Goal: Task Accomplishment & Management: Use online tool/utility

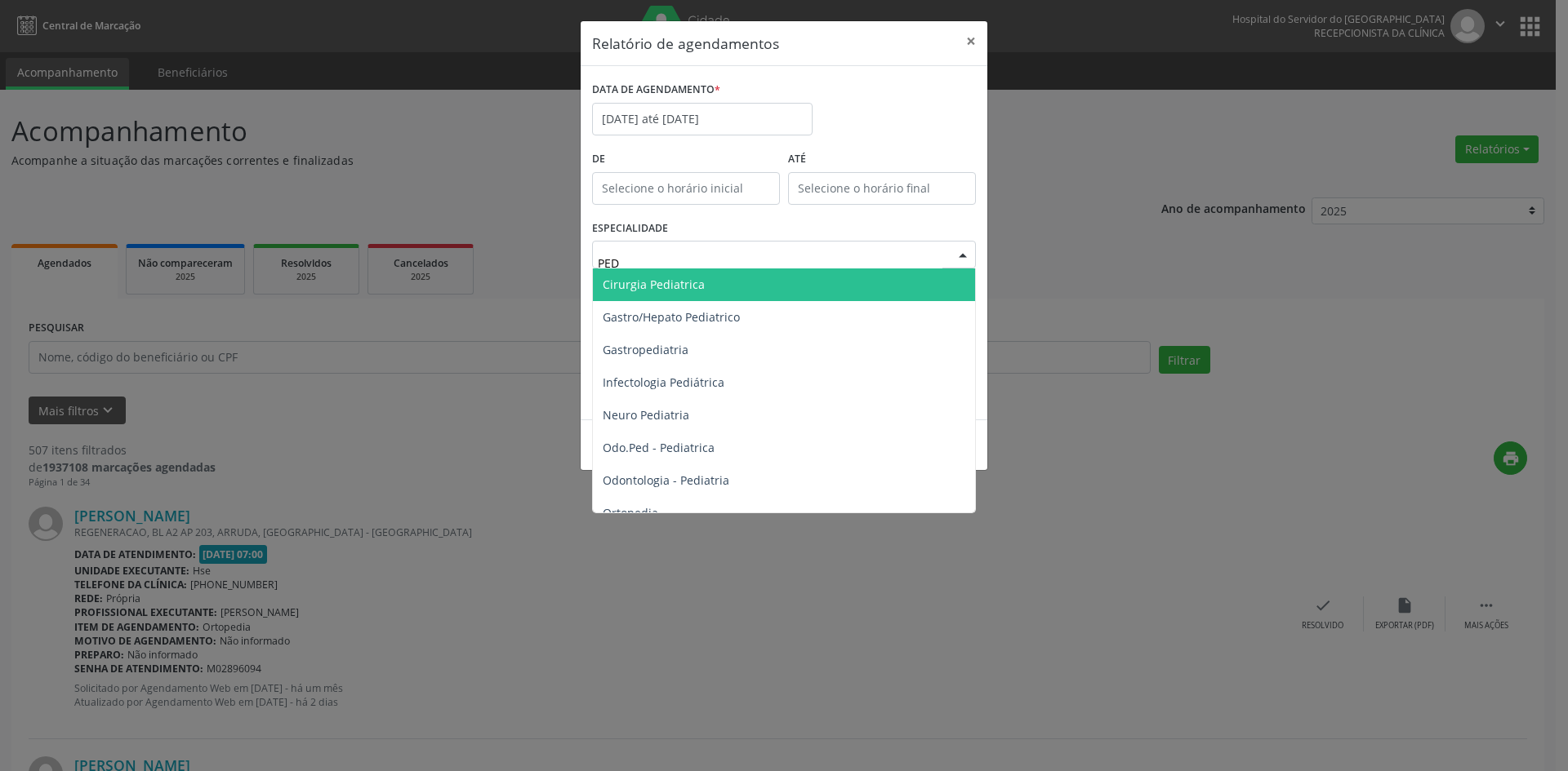
type input "PEDI"
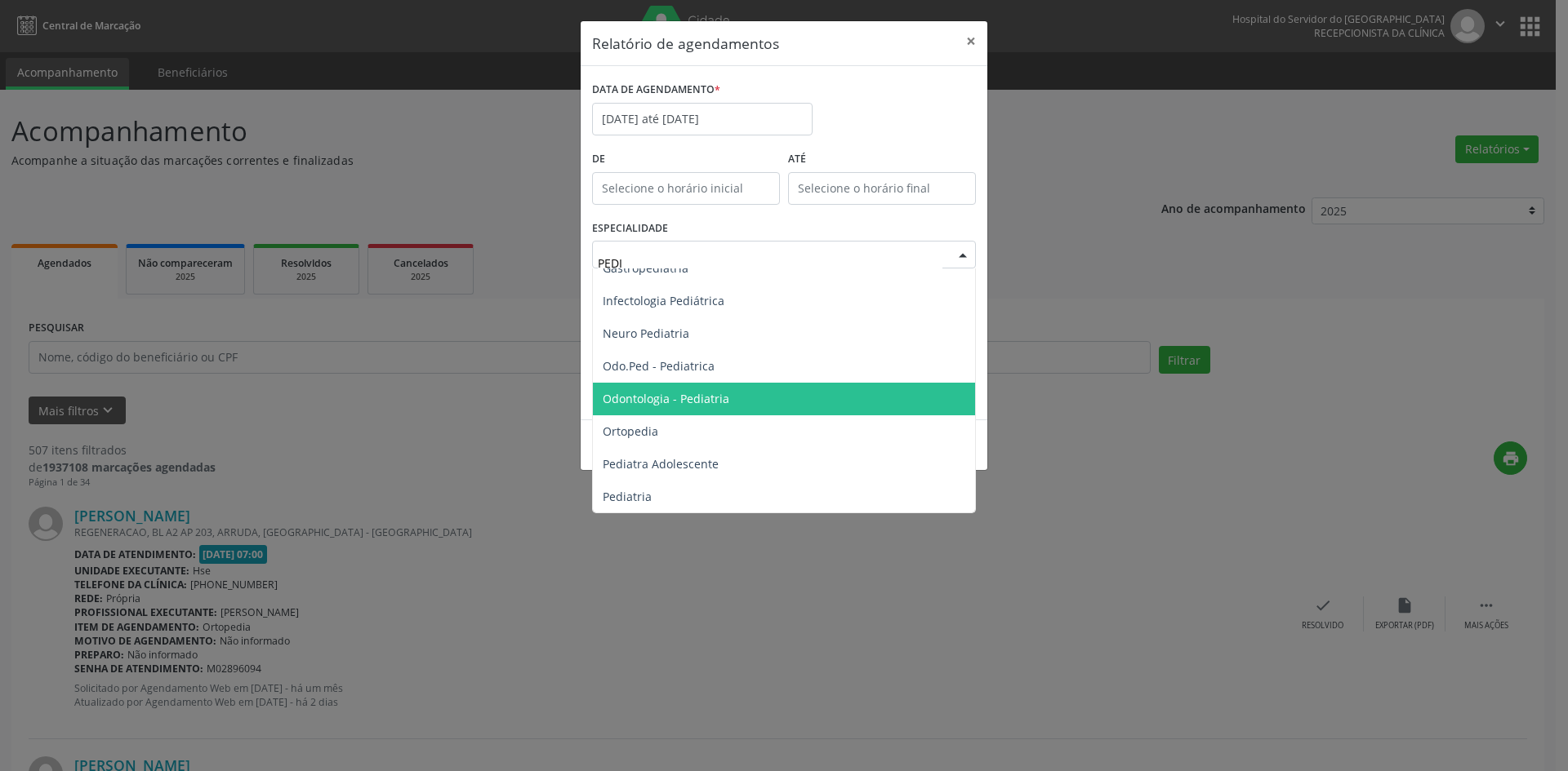
scroll to position [147, 0]
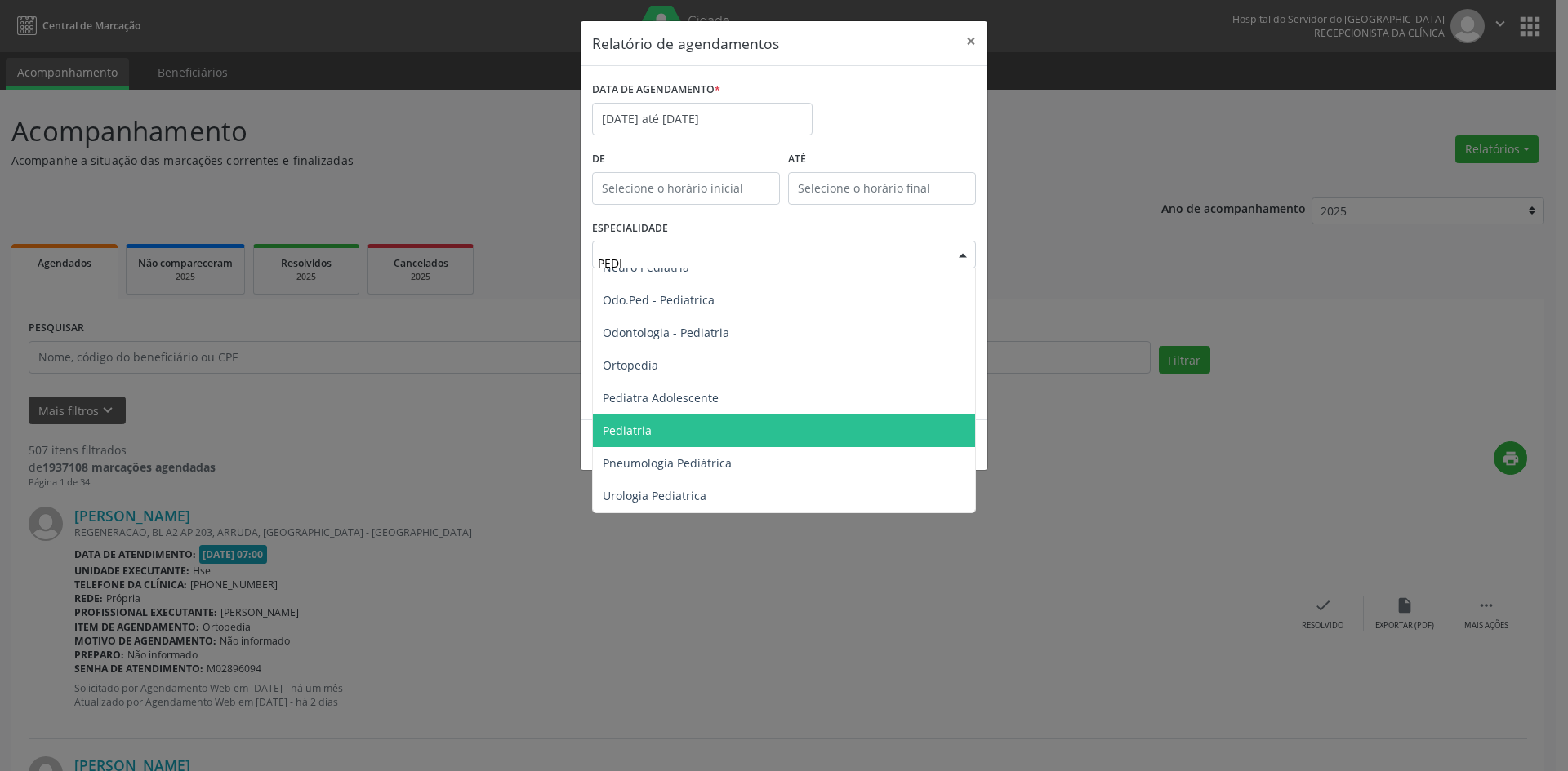
click at [706, 416] on span "Pediatria" at bounding box center [783, 430] width 382 height 32
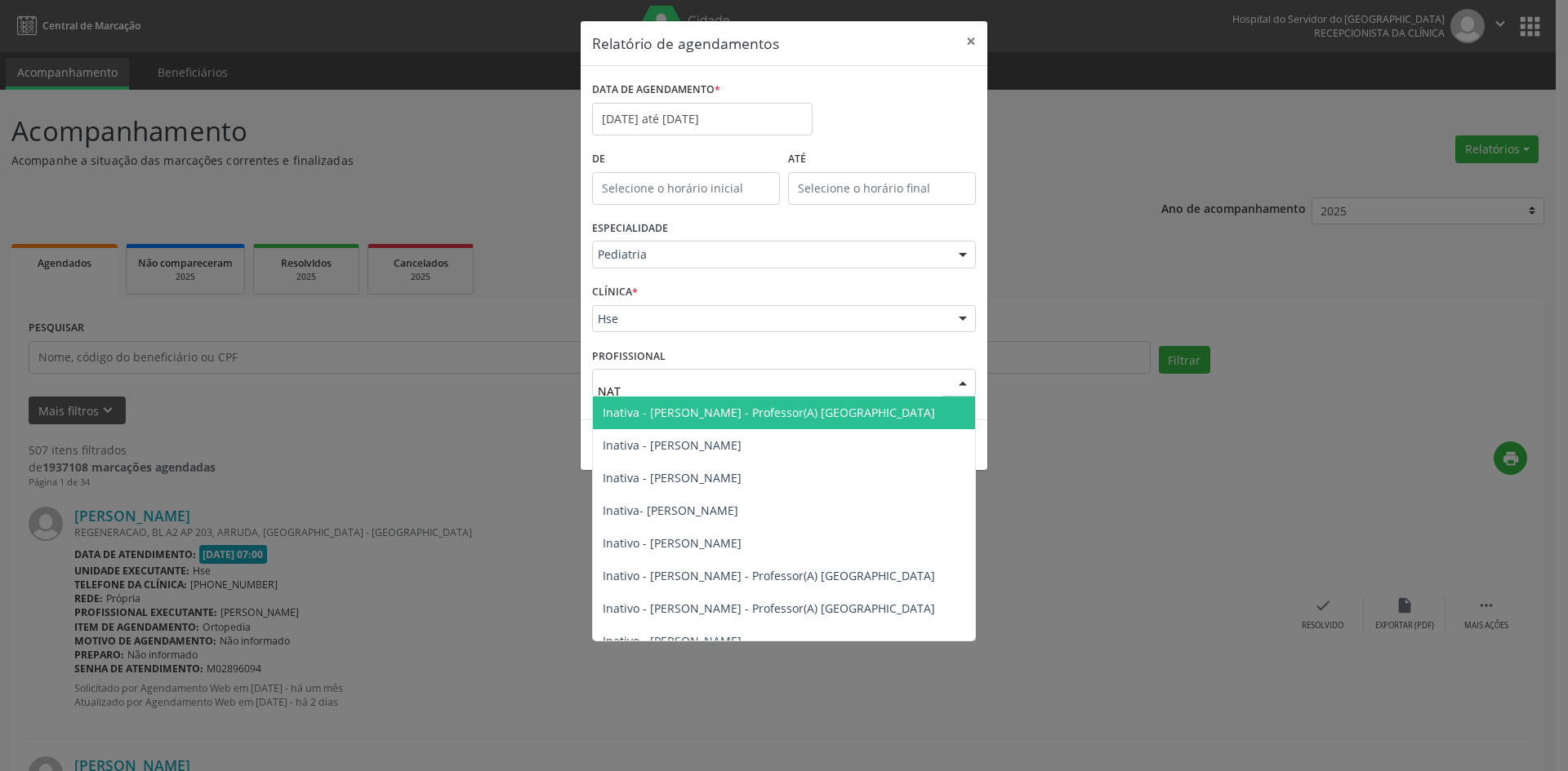
type input "NATH"
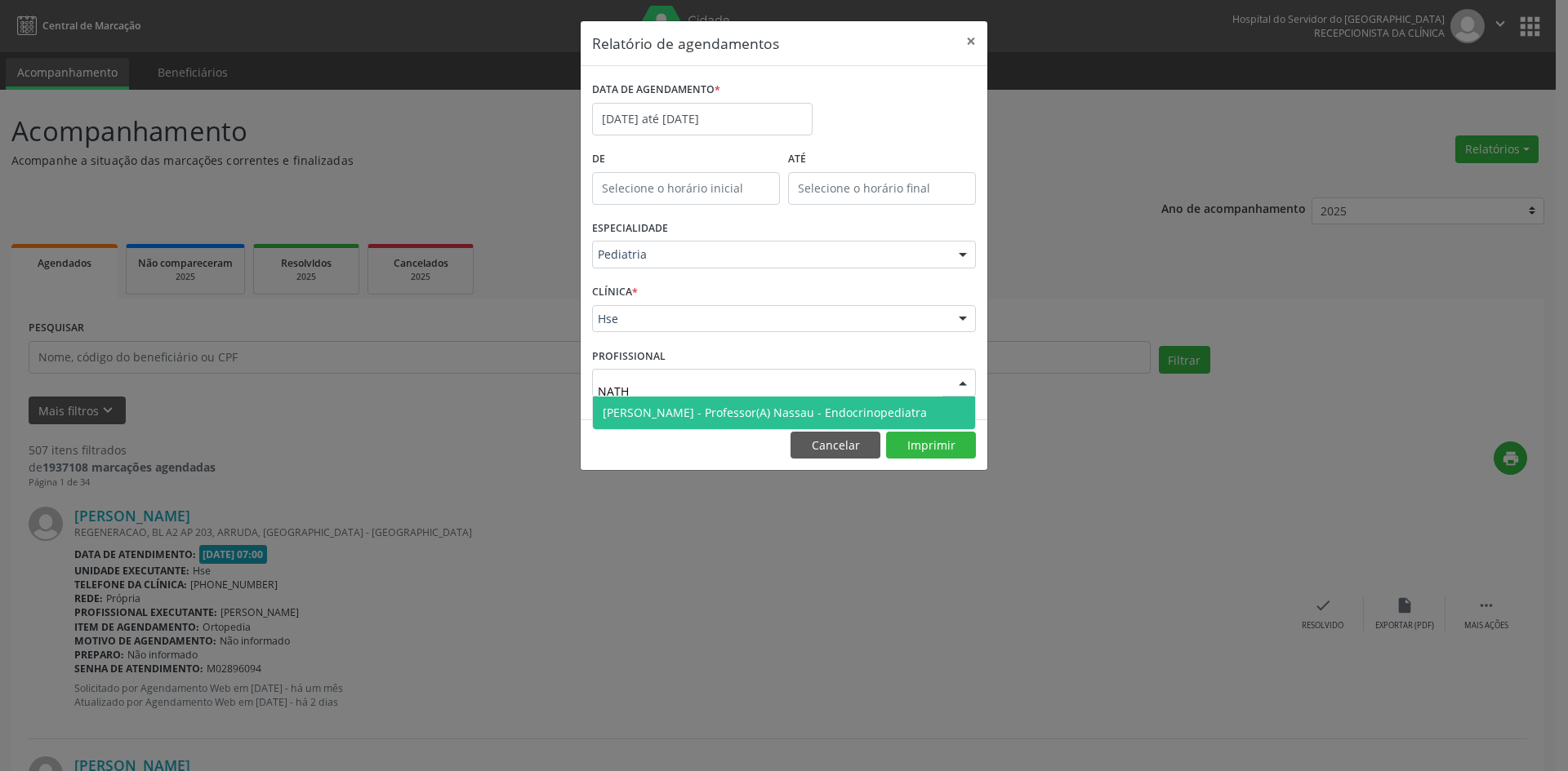
click at [826, 405] on span "[PERSON_NAME] - Professor(A) Nassau - Endocrinopediatra" at bounding box center [764, 413] width 324 height 16
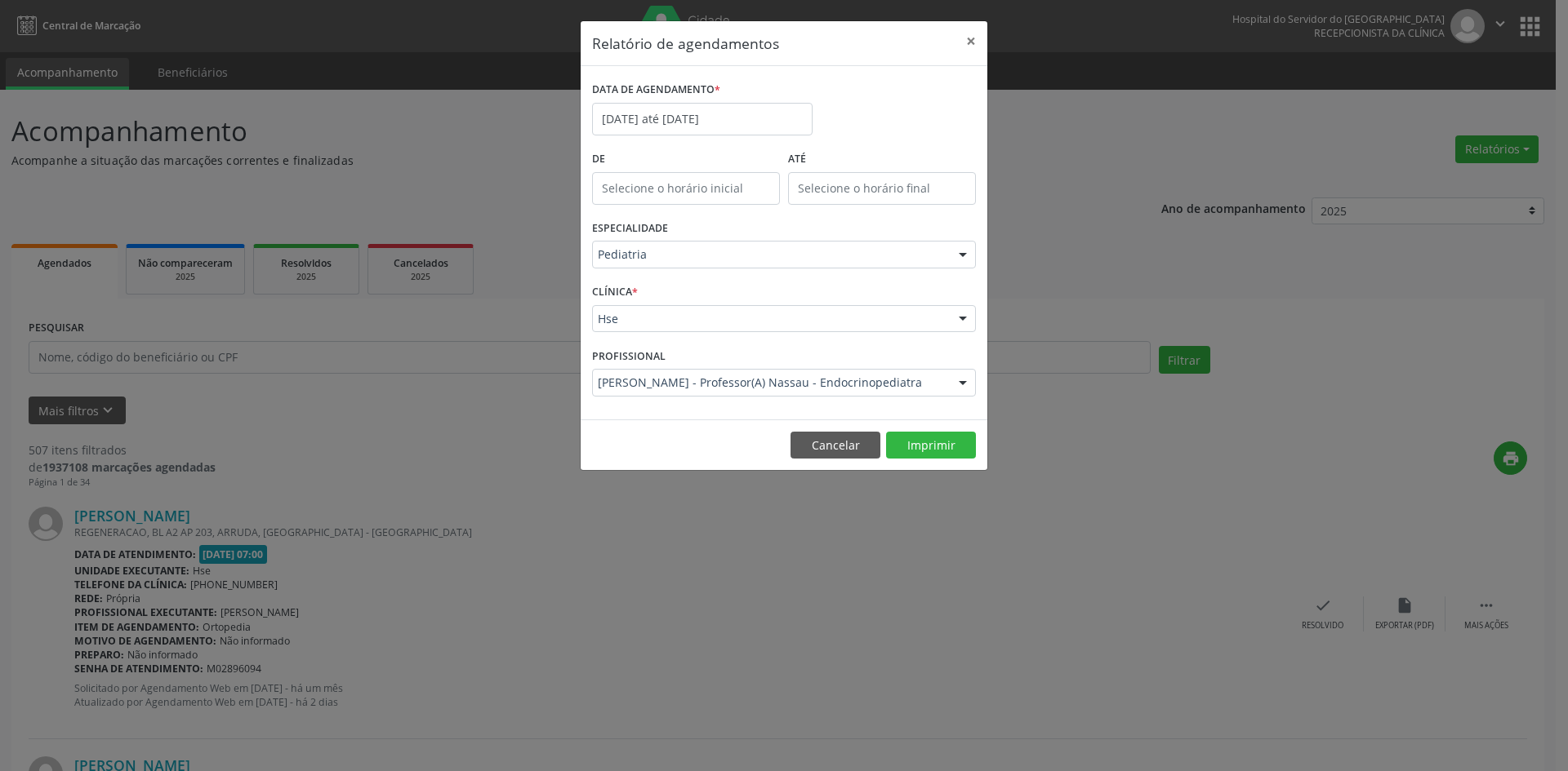
click at [930, 463] on footer "Cancelar Imprimir" at bounding box center [784, 445] width 407 height 51
click at [930, 456] on button "Imprimir" at bounding box center [930, 446] width 89 height 28
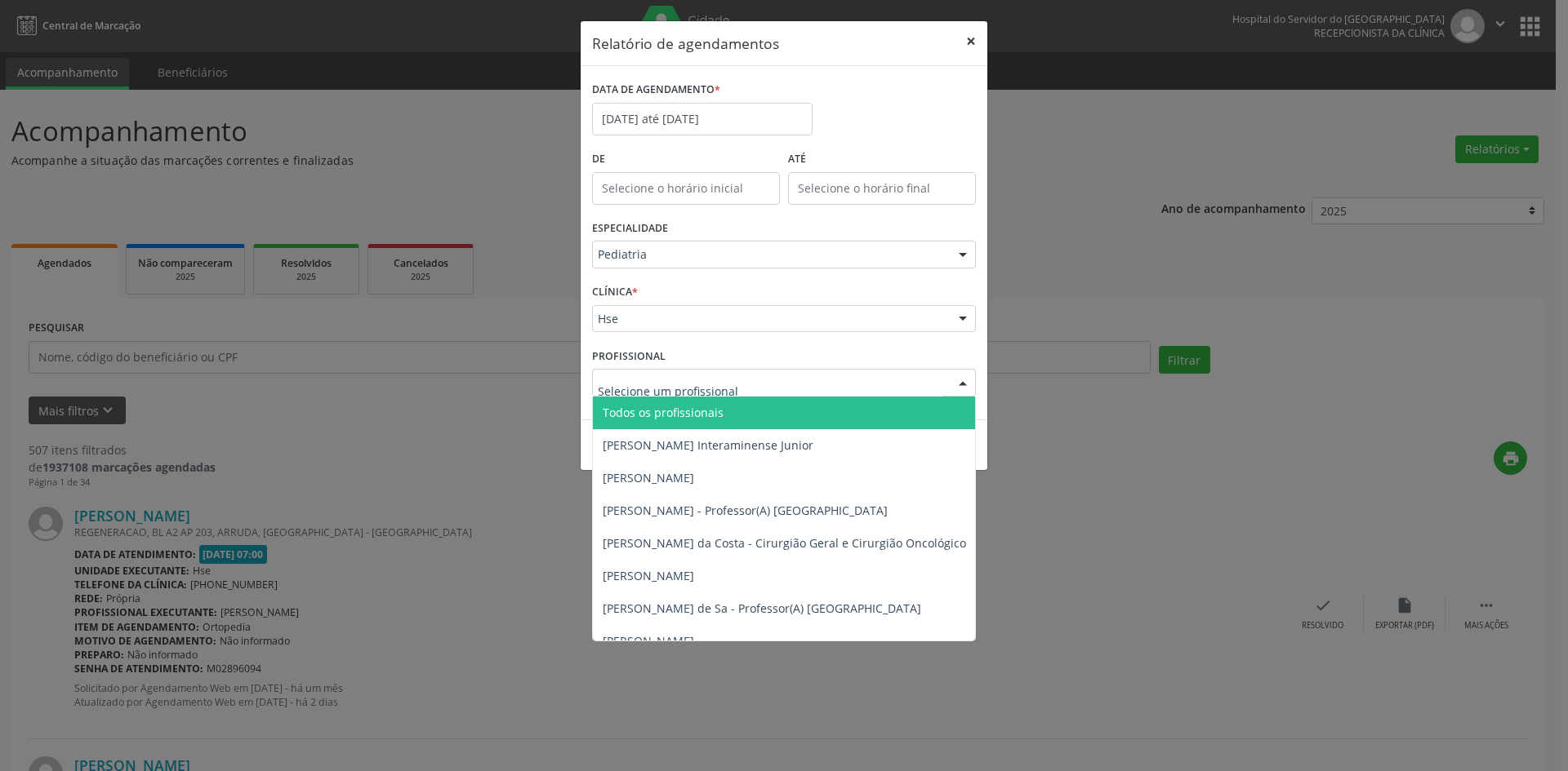
click at [964, 45] on button "×" at bounding box center [971, 41] width 32 height 40
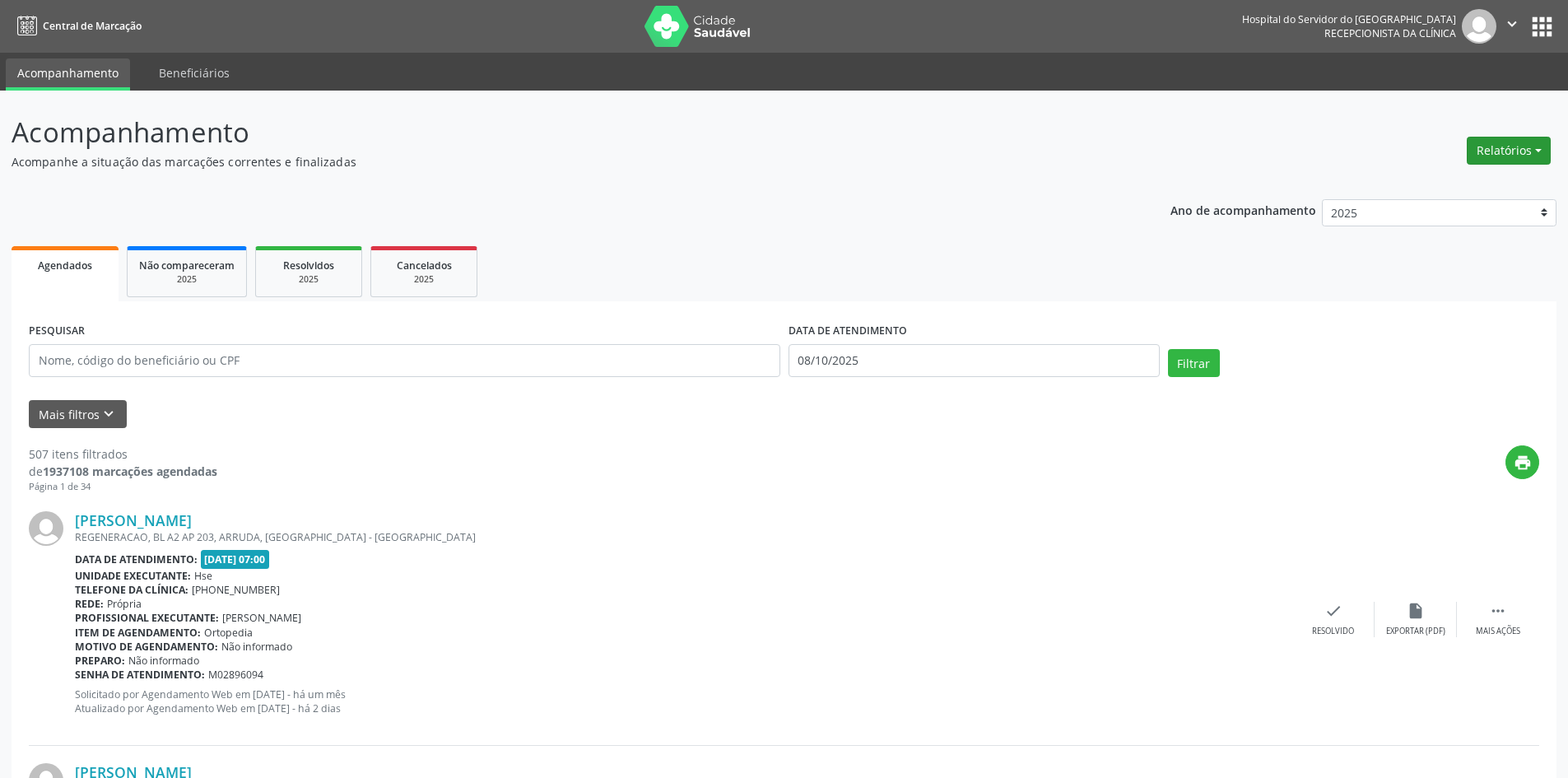
click at [1513, 155] on button "Relatórios" at bounding box center [1509, 151] width 84 height 28
click at [1421, 182] on link "Agendamentos" at bounding box center [1463, 185] width 177 height 23
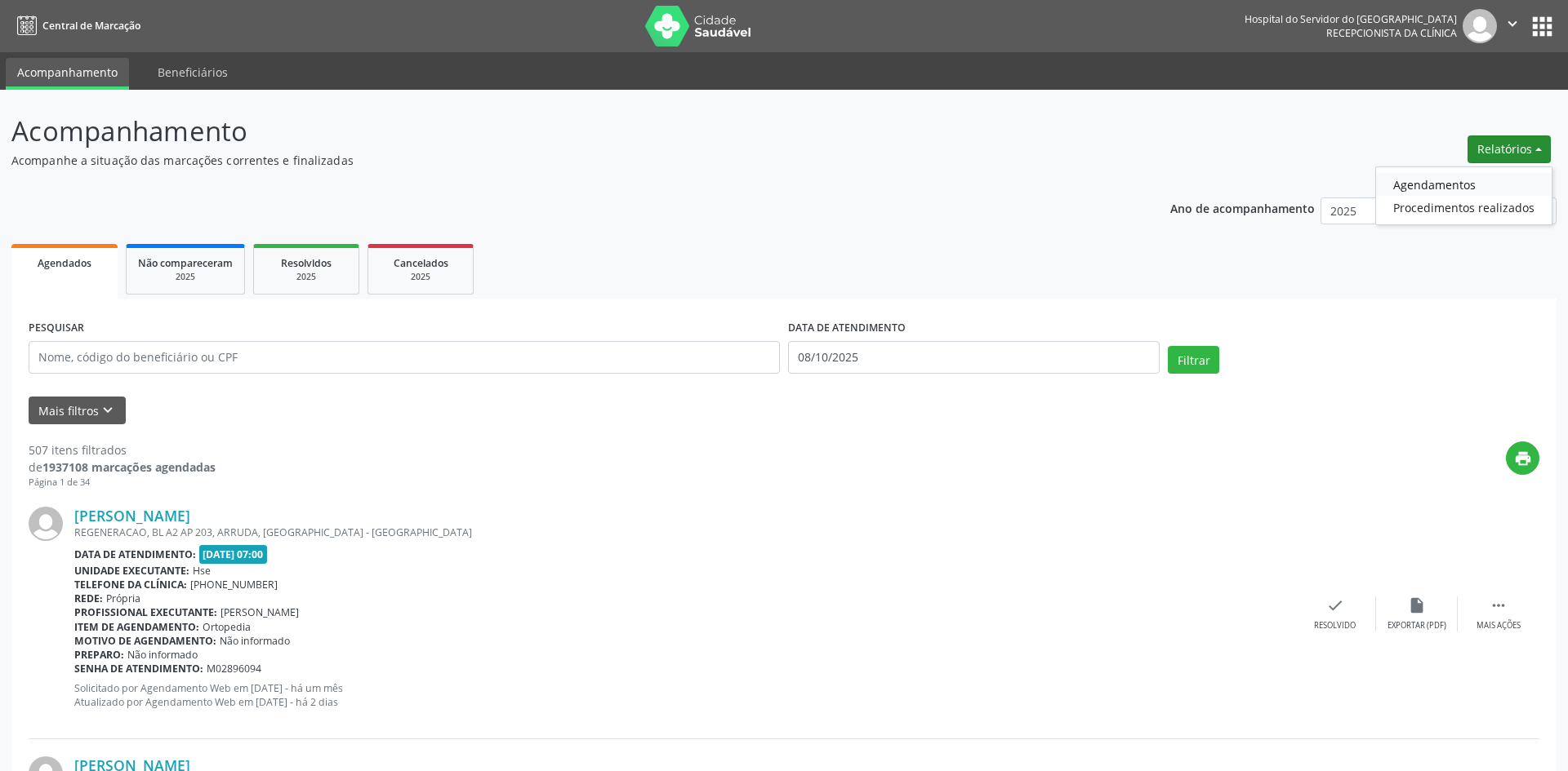
select select "9"
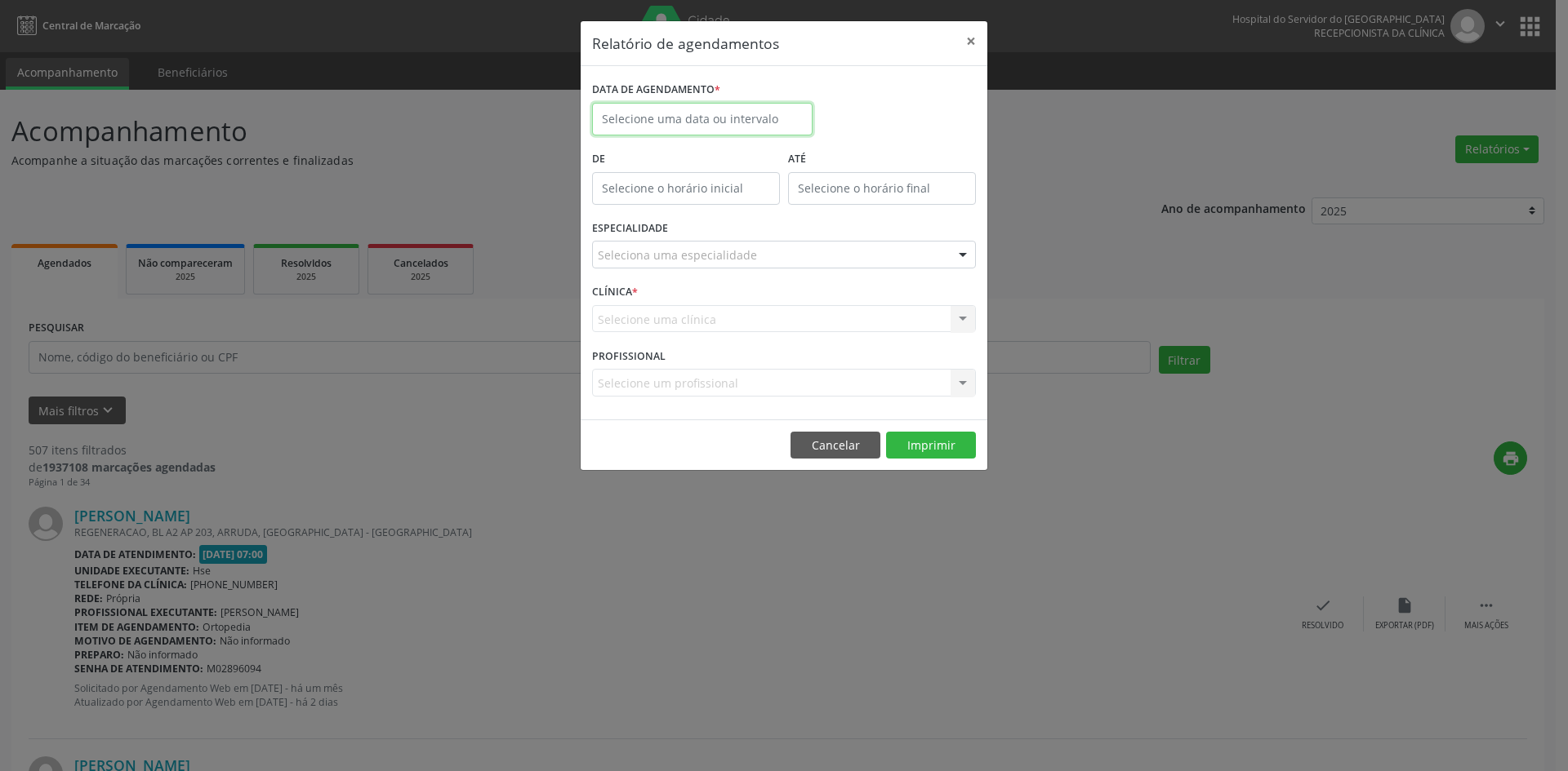
click at [698, 123] on input "text" at bounding box center [702, 119] width 220 height 32
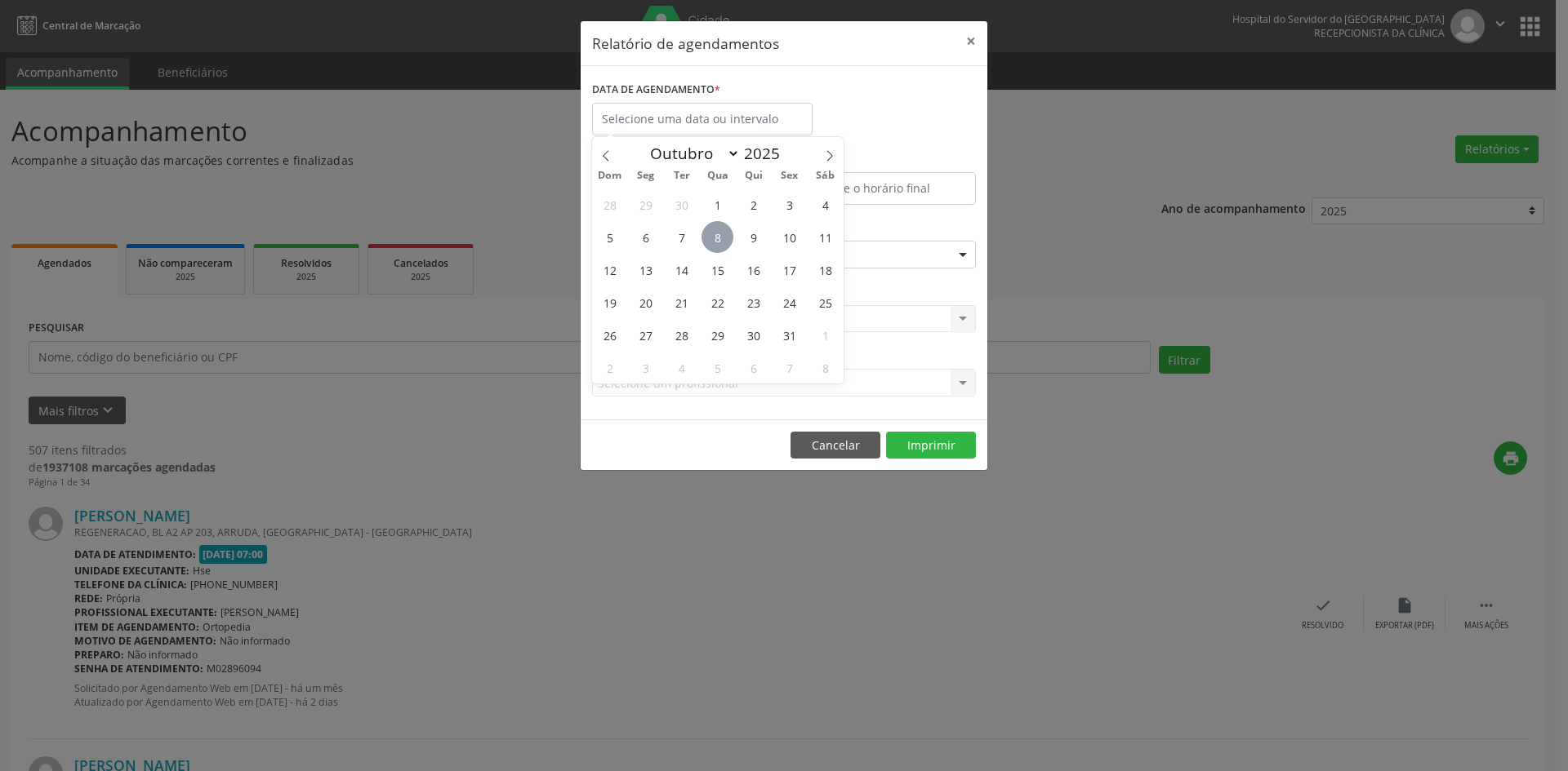
click at [717, 225] on span "8" at bounding box center [717, 237] width 31 height 31
type input "08/10/2025"
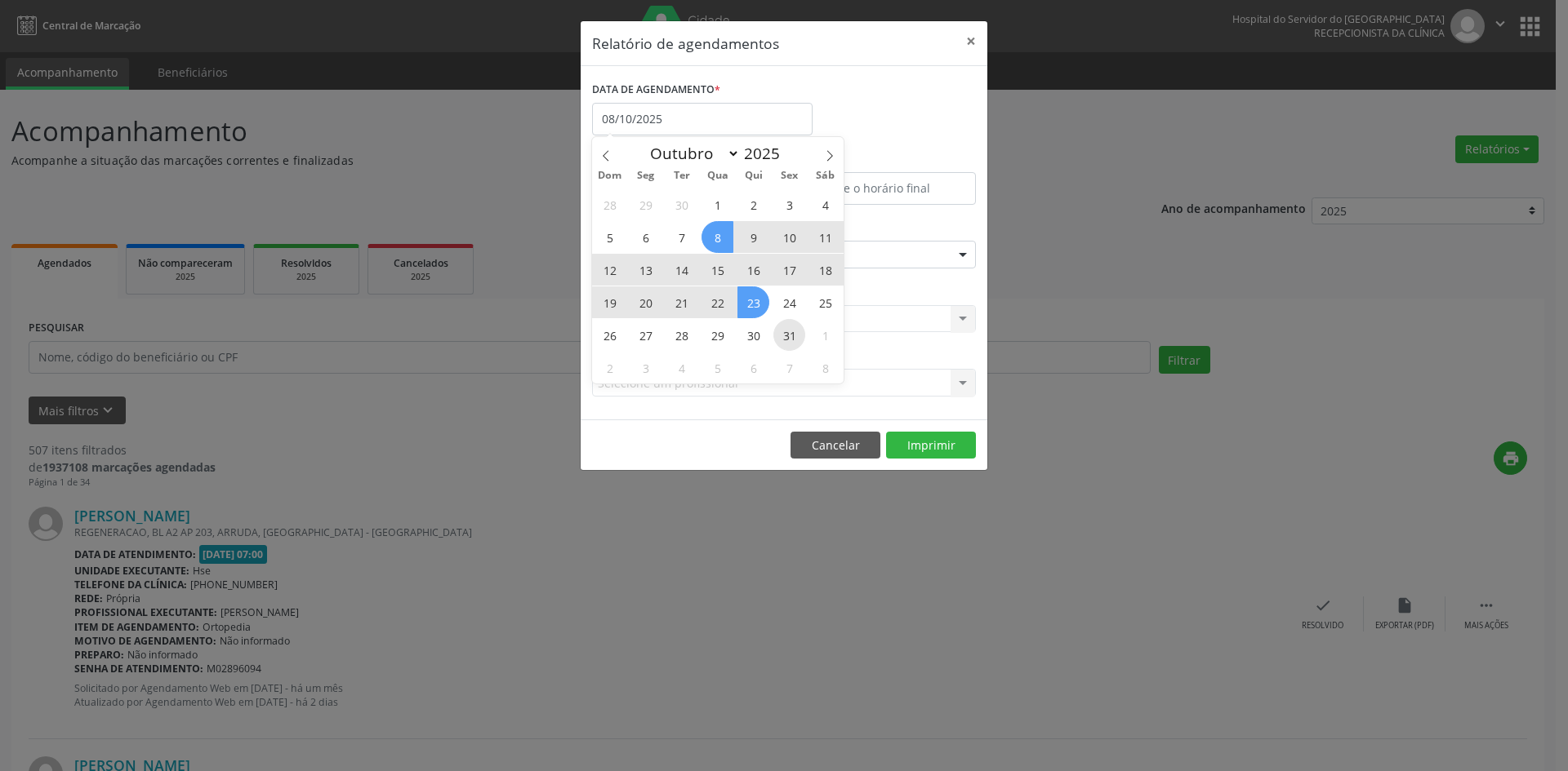
drag, startPoint x: 717, startPoint y: 225, endPoint x: 784, endPoint y: 330, distance: 124.6
click at [784, 330] on div "28 29 30 1 2 3 4 5 6 7 8 9 10 11 12 13 14 15 16 17 18 19 20 21 22 23 24 25 26 2…" at bounding box center [718, 285] width 252 height 195
click at [784, 330] on span "31" at bounding box center [789, 335] width 31 height 31
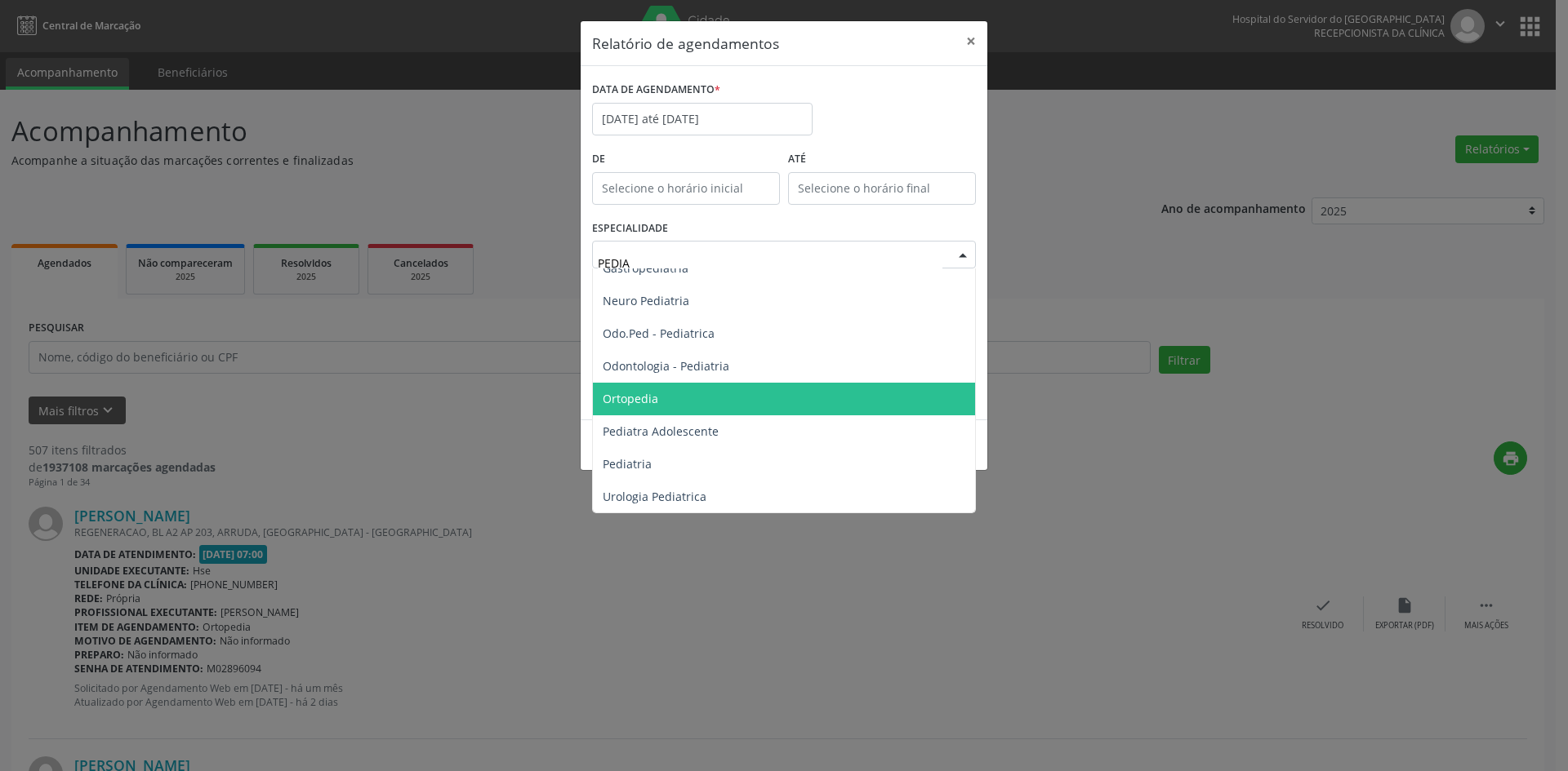
scroll to position [83, 0]
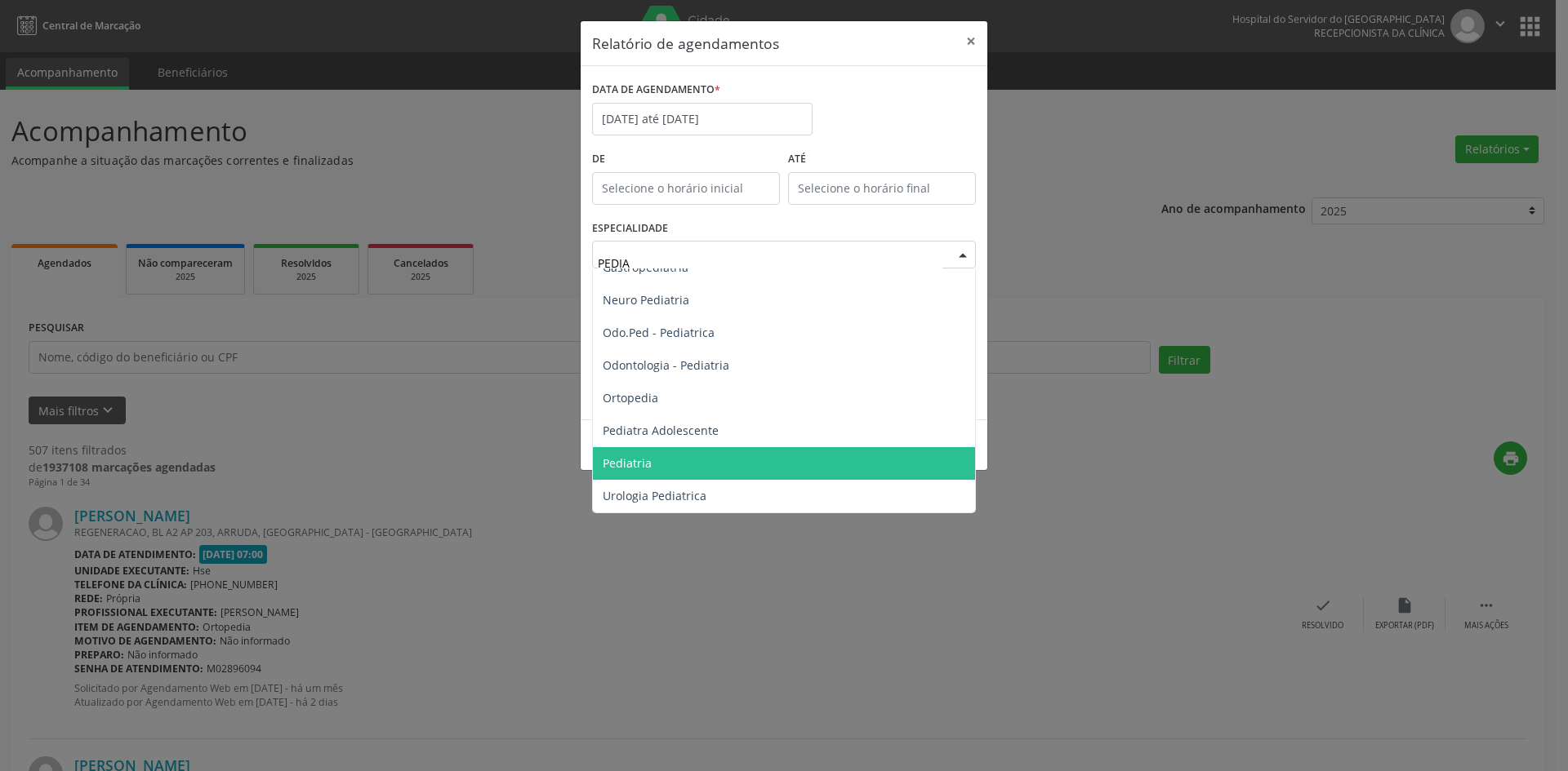
click at [684, 457] on span "Pediatria" at bounding box center [783, 463] width 382 height 32
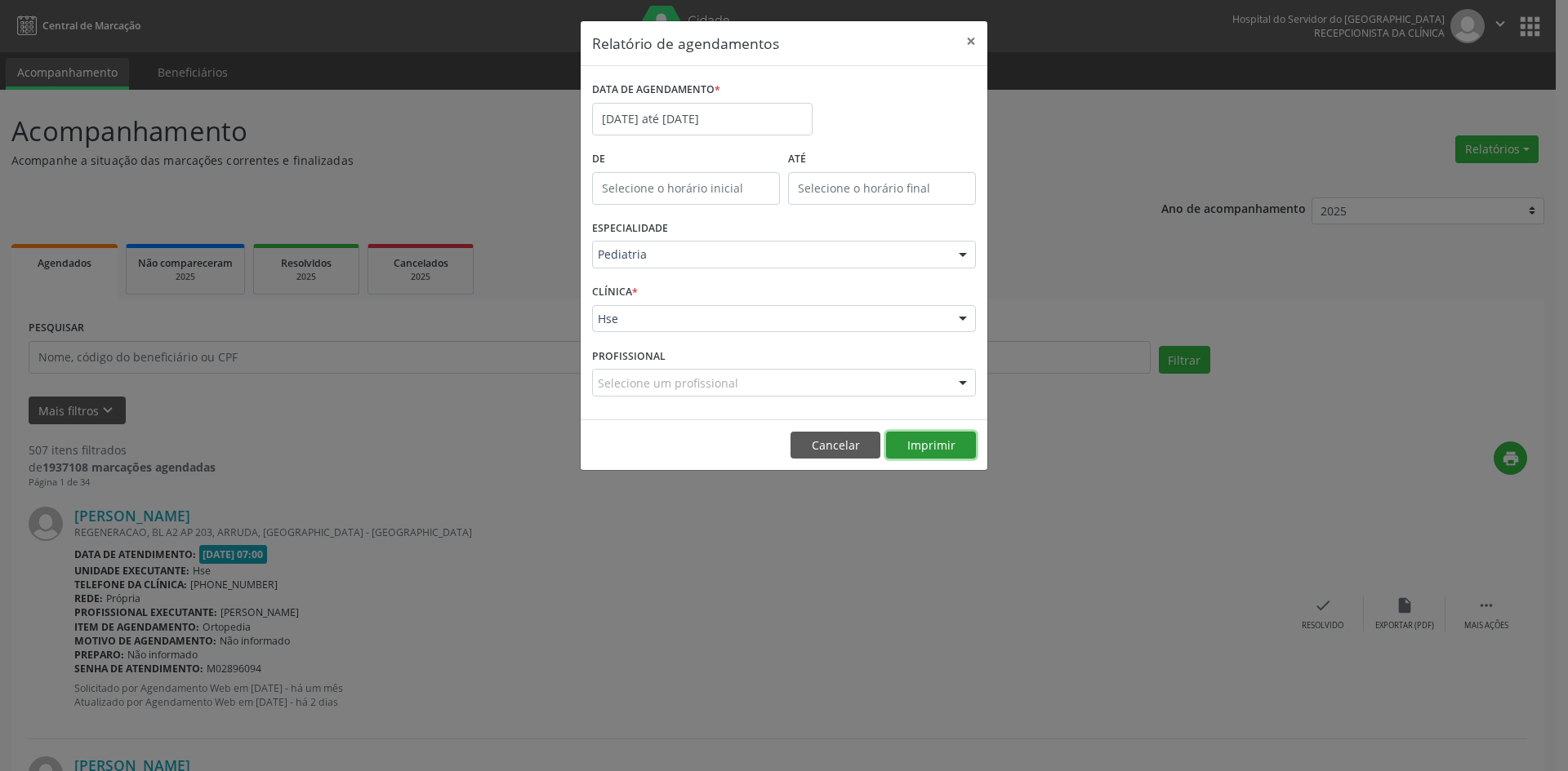
click at [931, 446] on button "Imprimir" at bounding box center [930, 446] width 89 height 28
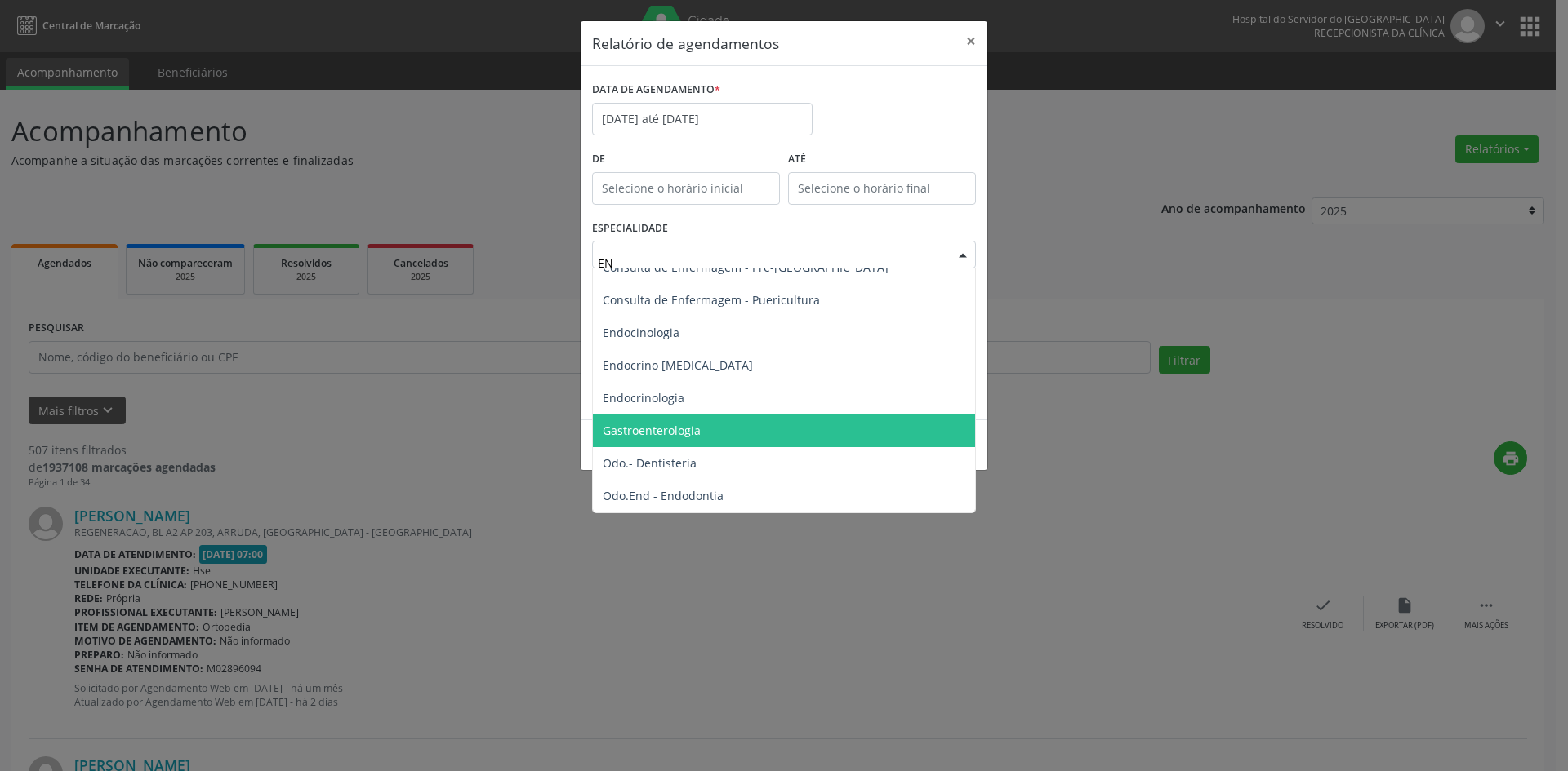
type input "END"
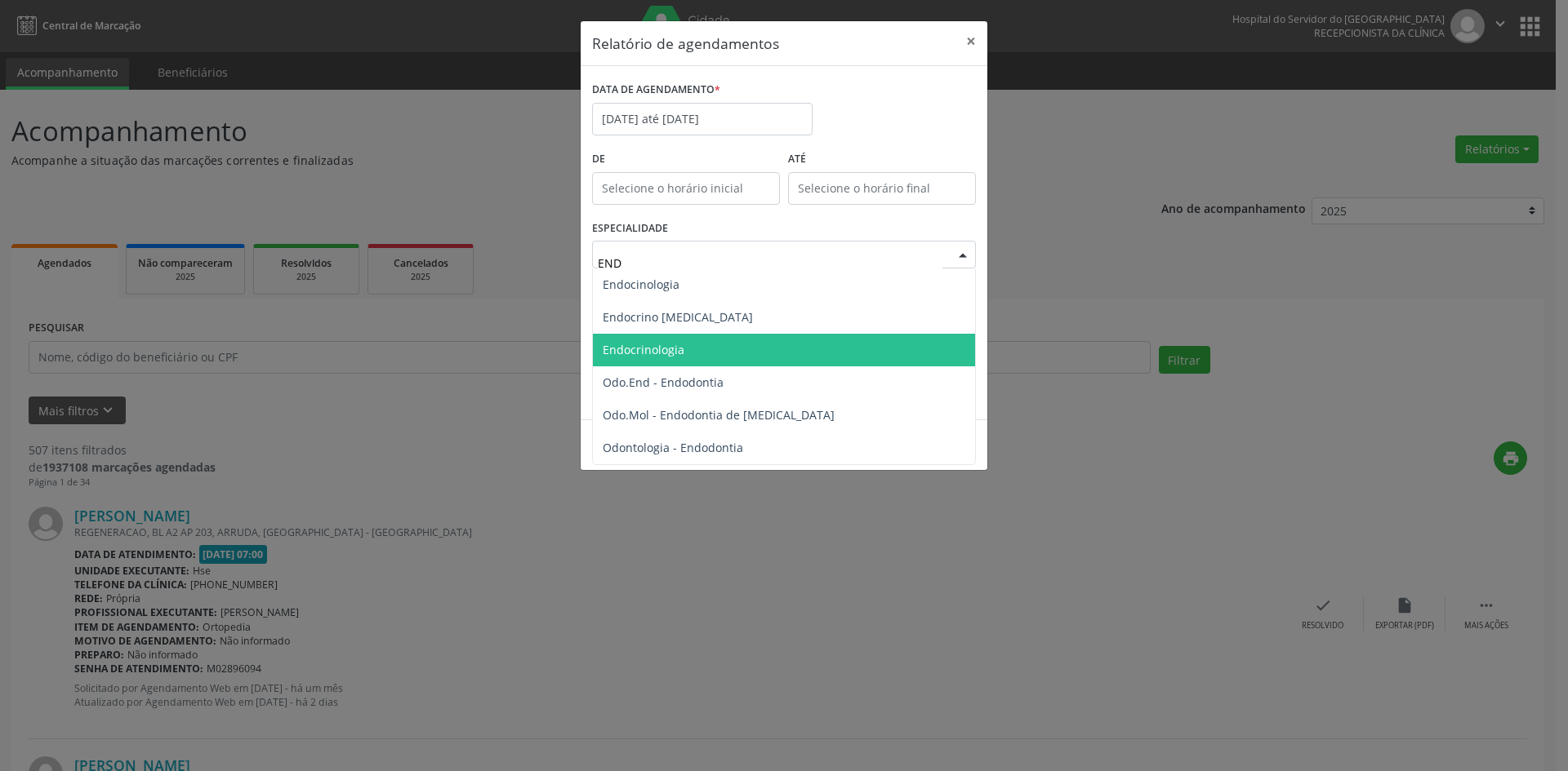
click at [707, 341] on span "Endocrinologia" at bounding box center [783, 350] width 382 height 32
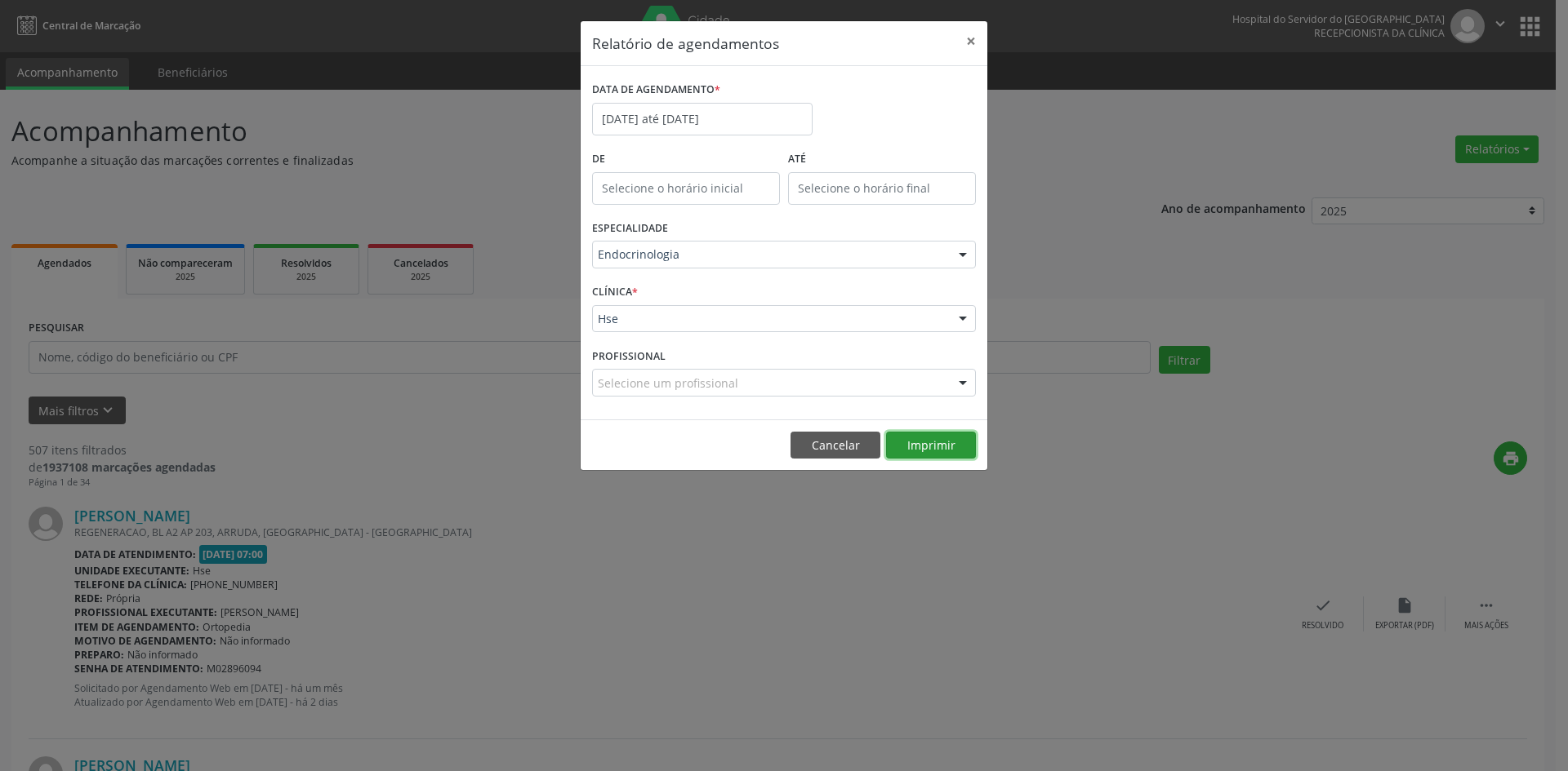
click at [925, 446] on button "Imprimir" at bounding box center [930, 446] width 89 height 28
